Goal: Task Accomplishment & Management: Manage account settings

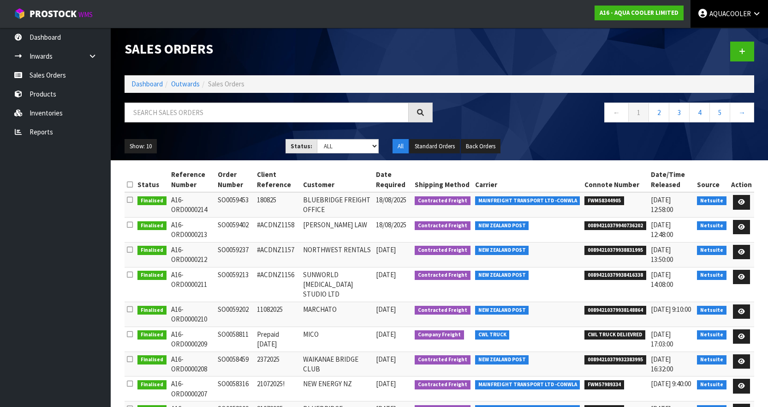
click at [723, 16] on span "AQUACOOLER" at bounding box center [731, 13] width 42 height 9
click at [721, 34] on link "Logout" at bounding box center [731, 36] width 73 height 12
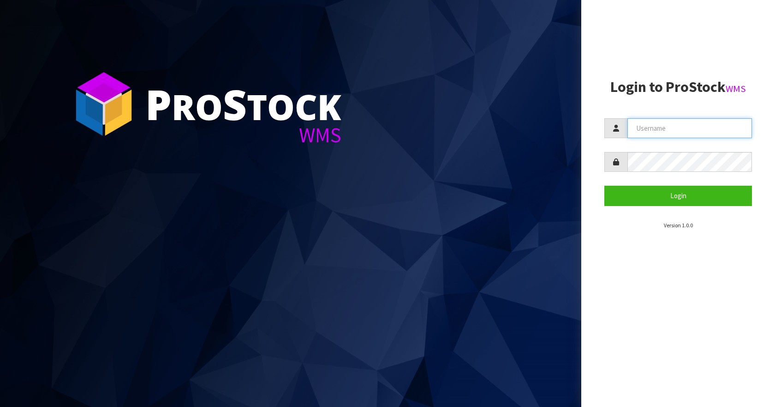
click at [680, 126] on input "text" at bounding box center [690, 128] width 125 height 20
type input "IMAGING"
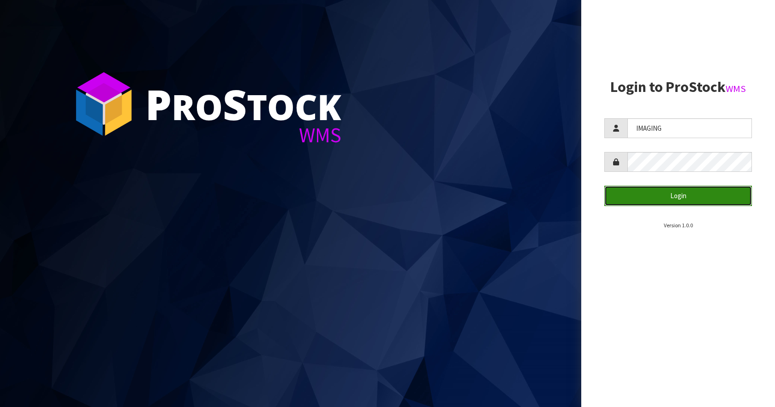
click at [684, 191] on button "Login" at bounding box center [679, 196] width 148 height 20
